Goal: Navigation & Orientation: Find specific page/section

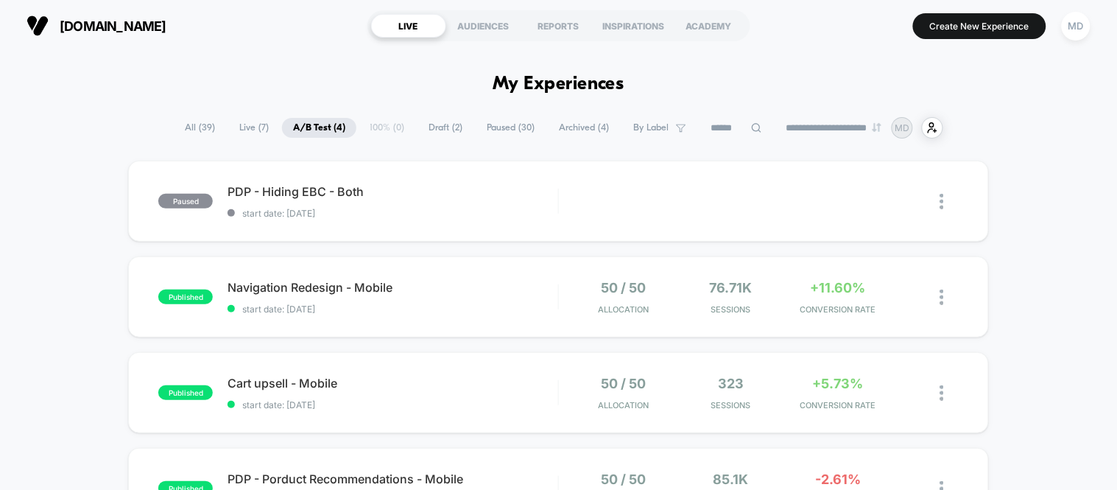
click at [439, 122] on span "Draft ( 2 )" at bounding box center [445, 128] width 56 height 20
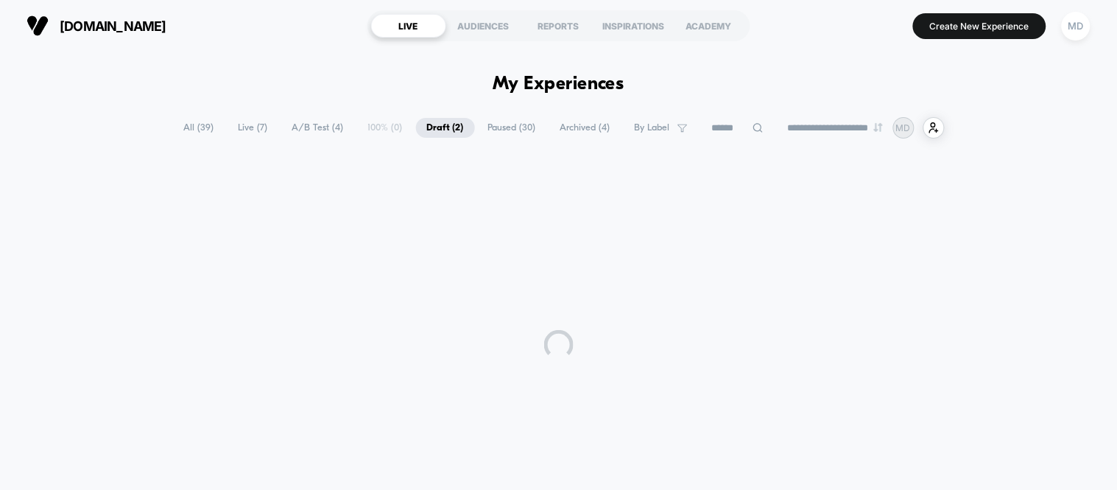
click at [427, 125] on span "Draft ( 2 )" at bounding box center [445, 128] width 59 height 20
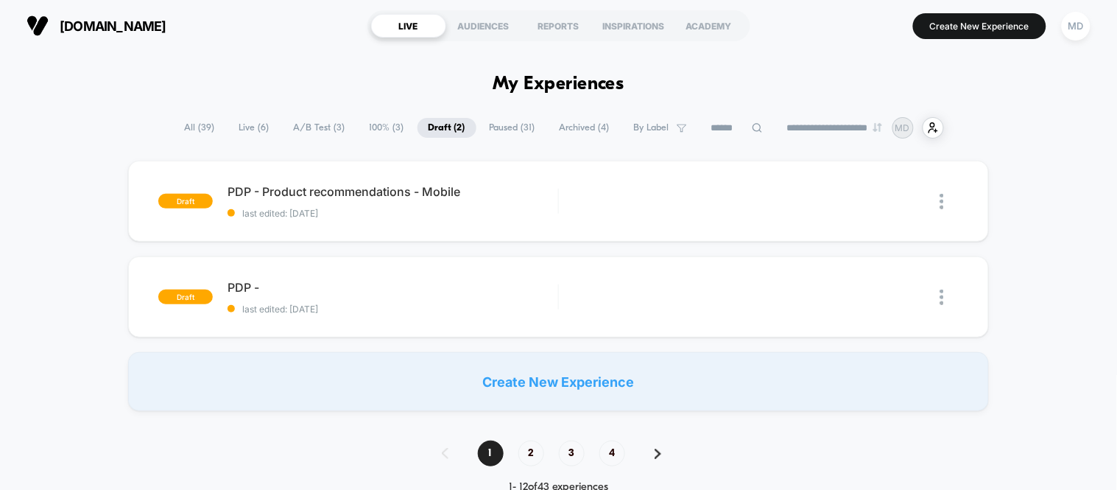
click at [322, 128] on span "A/B Test ( 3 )" at bounding box center [320, 128] width 74 height 20
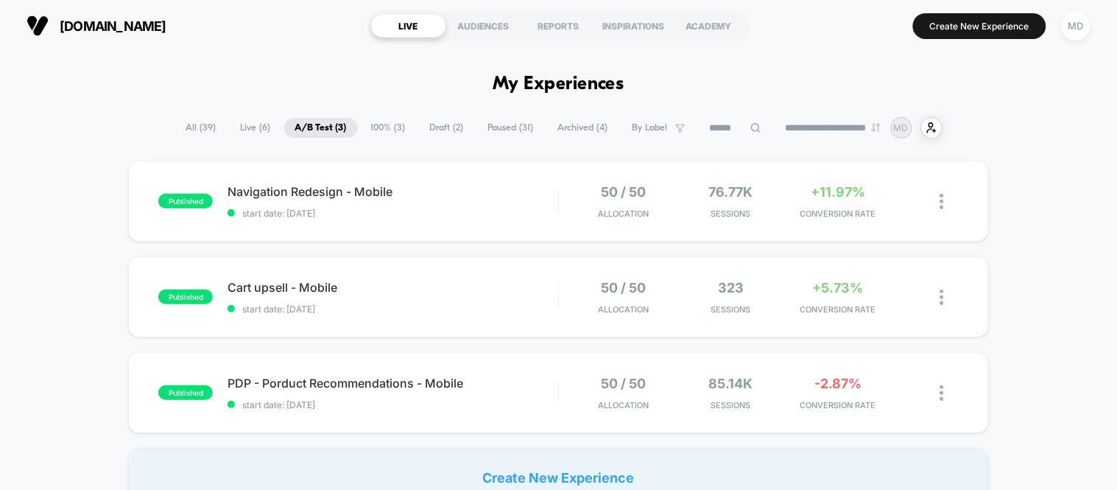
click at [253, 130] on span "Live ( 6 )" at bounding box center [256, 128] width 52 height 20
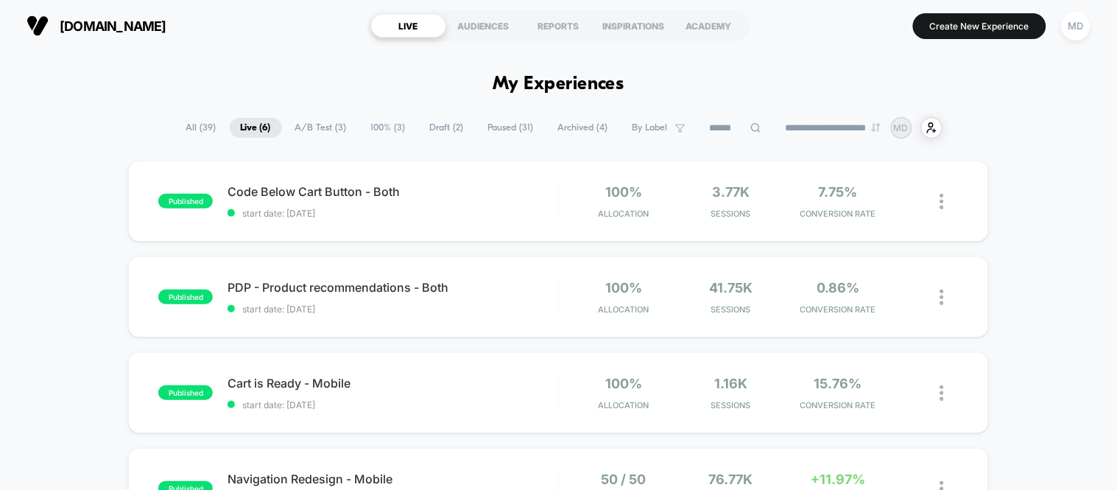
click at [374, 119] on span "100% ( 3 )" at bounding box center [388, 128] width 57 height 20
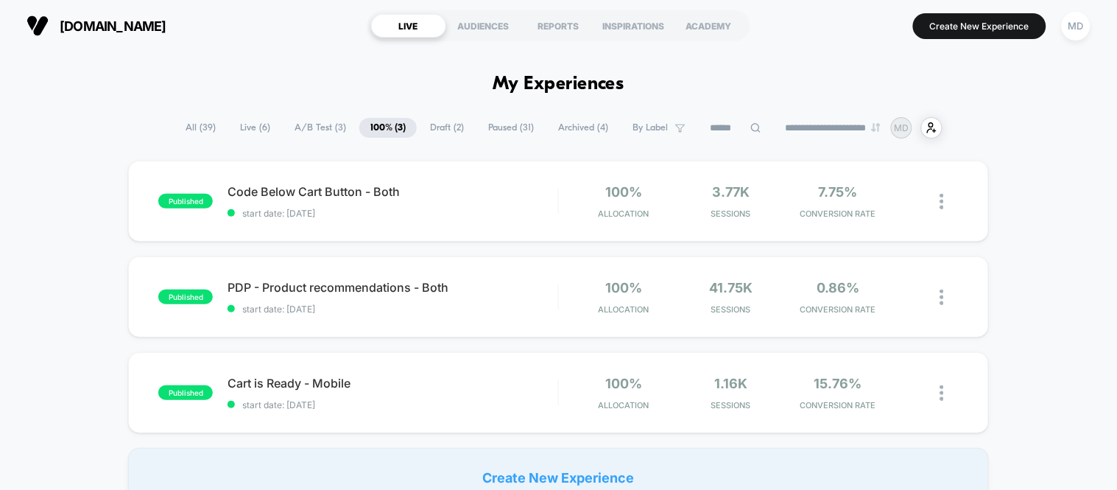
click at [300, 119] on span "A/B Test ( 3 )" at bounding box center [320, 128] width 74 height 20
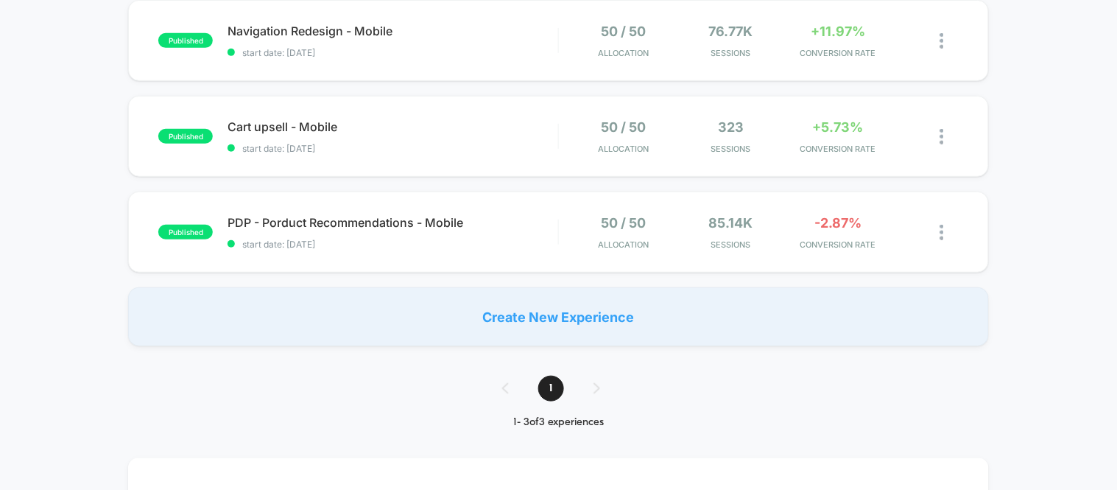
scroll to position [82, 0]
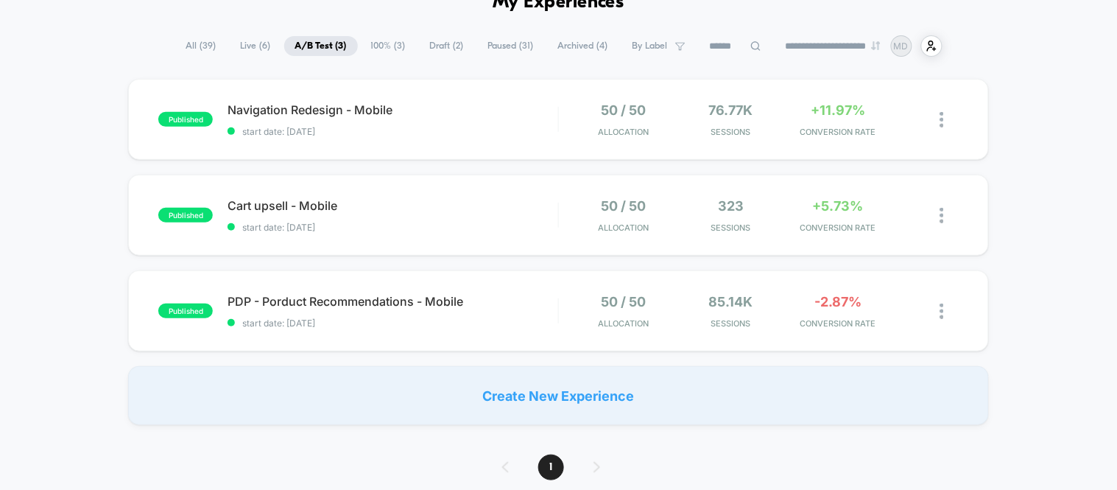
click at [388, 39] on span "100% ( 3 )" at bounding box center [388, 46] width 57 height 20
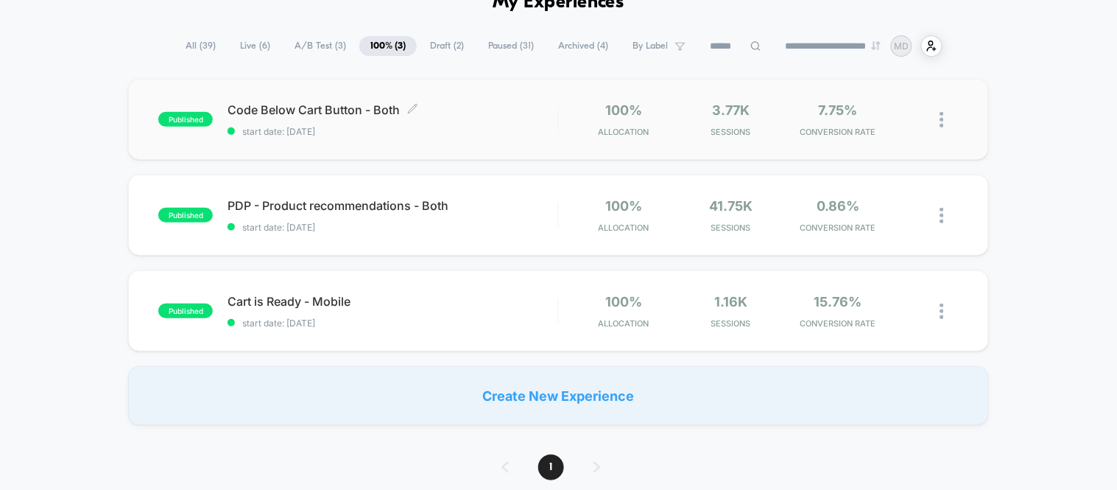
scroll to position [0, 0]
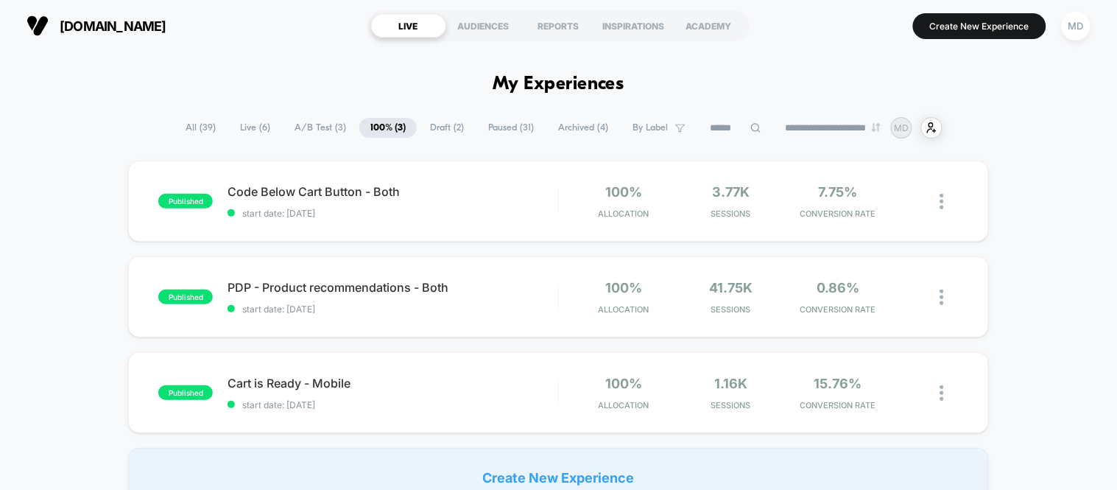
click at [320, 127] on span "A/B Test ( 3 )" at bounding box center [320, 128] width 74 height 20
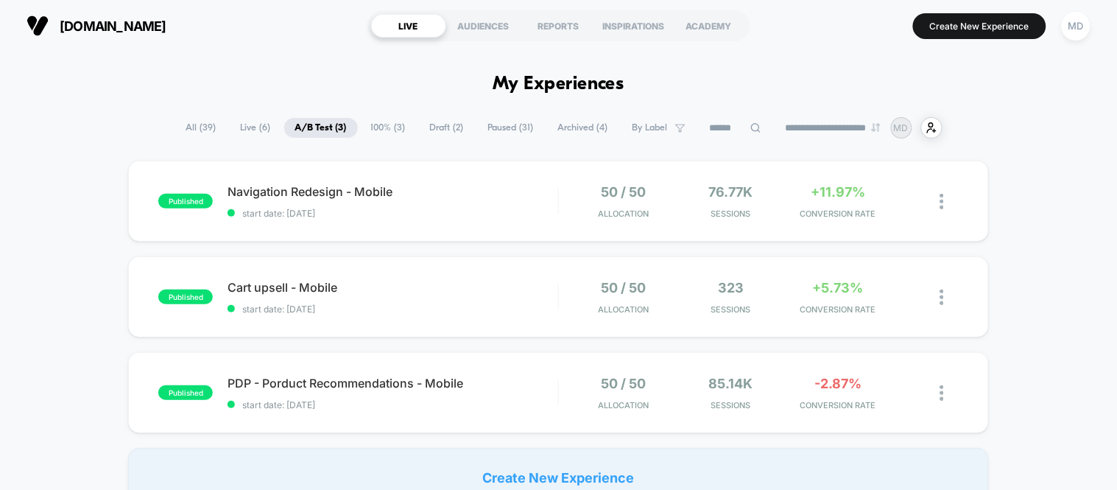
click at [392, 133] on span "100% ( 3 )" at bounding box center [388, 128] width 57 height 20
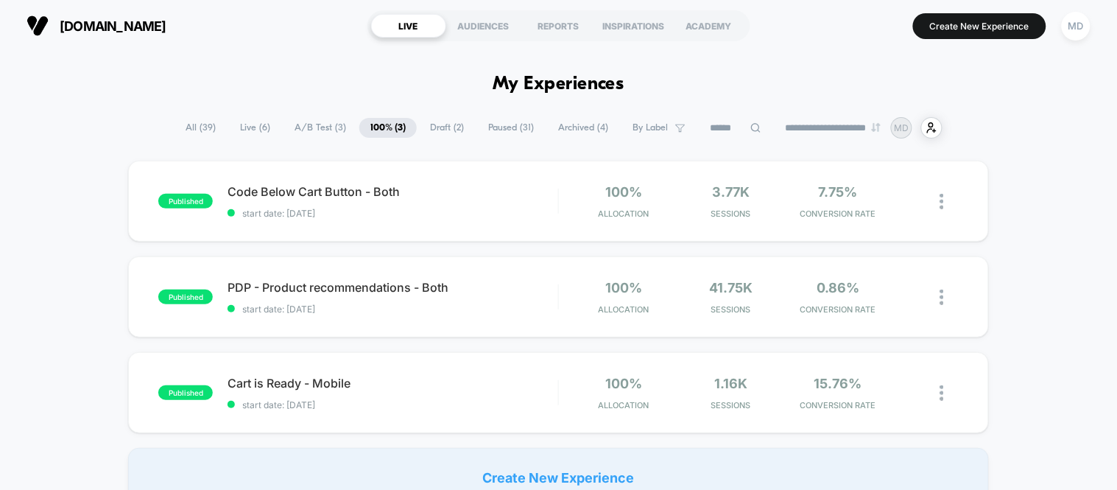
click at [258, 127] on span "Live ( 6 )" at bounding box center [255, 128] width 52 height 20
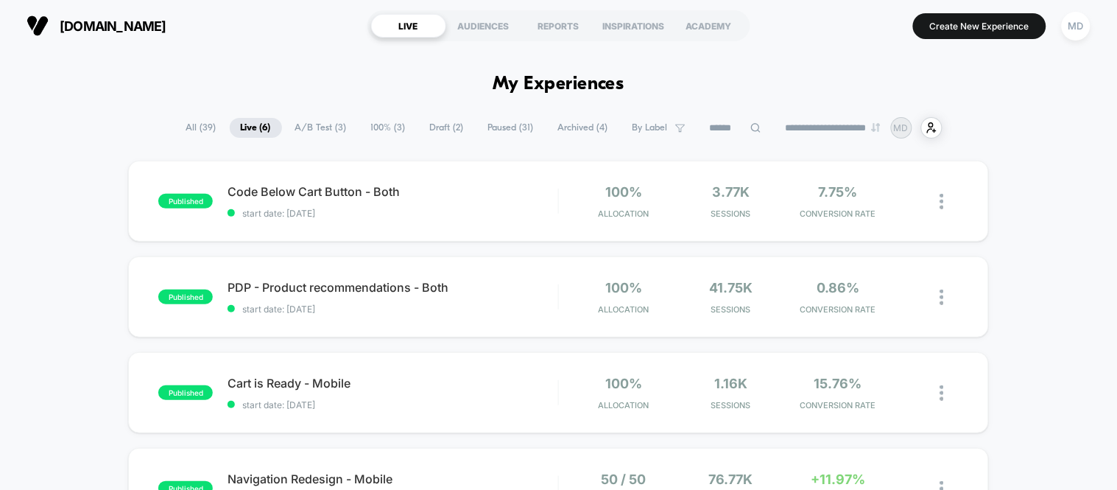
click at [332, 124] on span "A/B Test ( 3 )" at bounding box center [321, 128] width 74 height 20
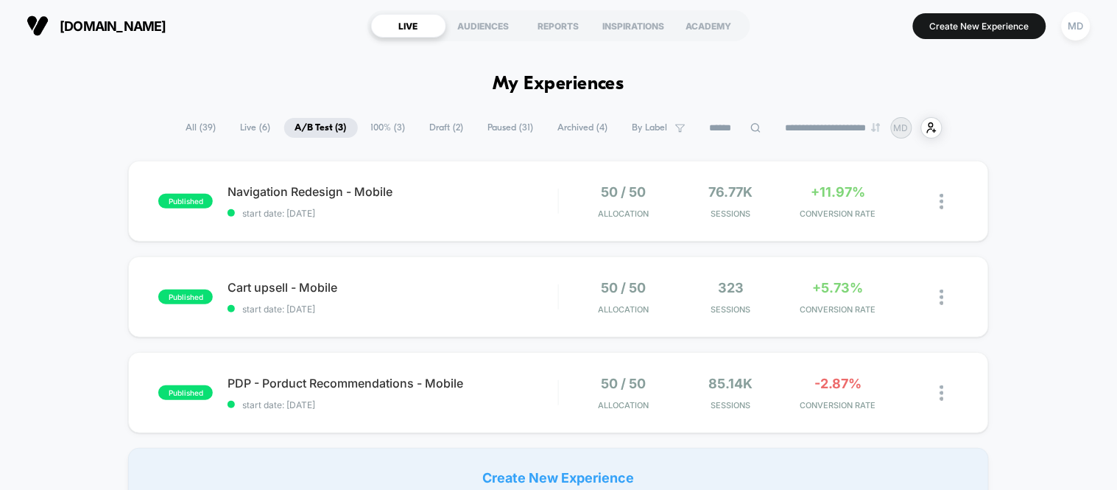
click at [360, 123] on span "100% ( 3 )" at bounding box center [388, 128] width 57 height 20
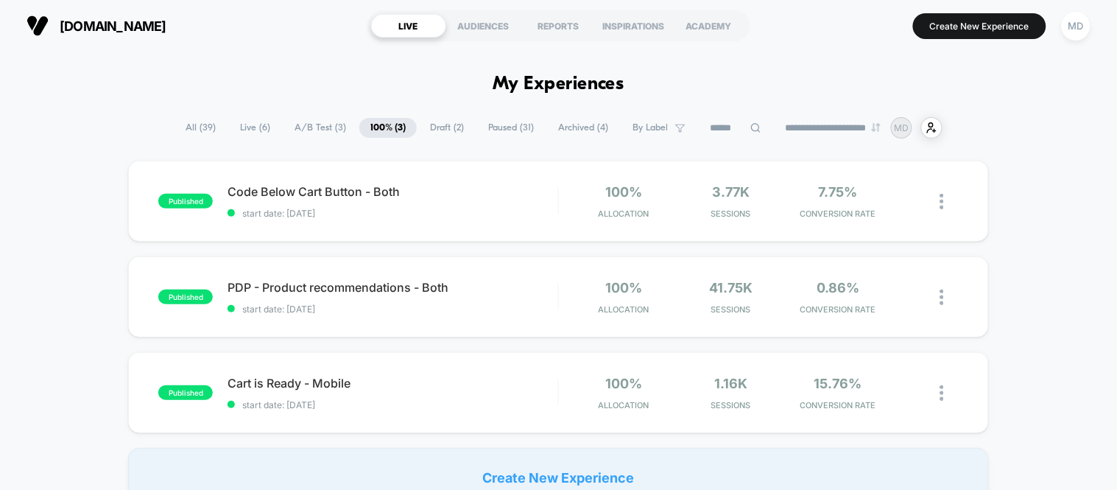
click at [308, 120] on span "A/B Test ( 3 )" at bounding box center [320, 128] width 74 height 20
